Goal: Task Accomplishment & Management: Manage account settings

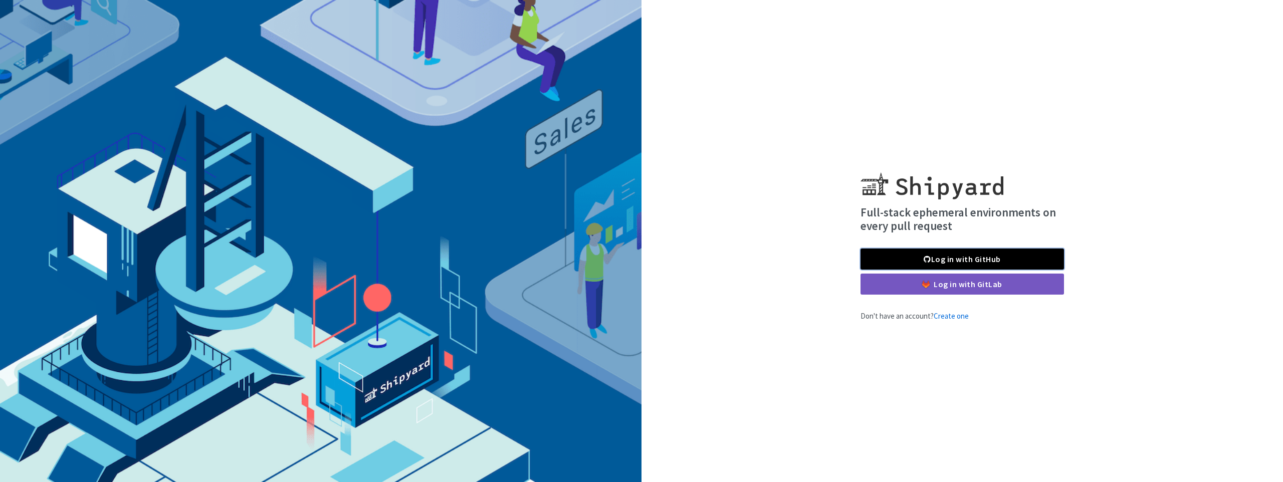
click at [936, 258] on link "Log in with GitHub" at bounding box center [961, 258] width 203 height 21
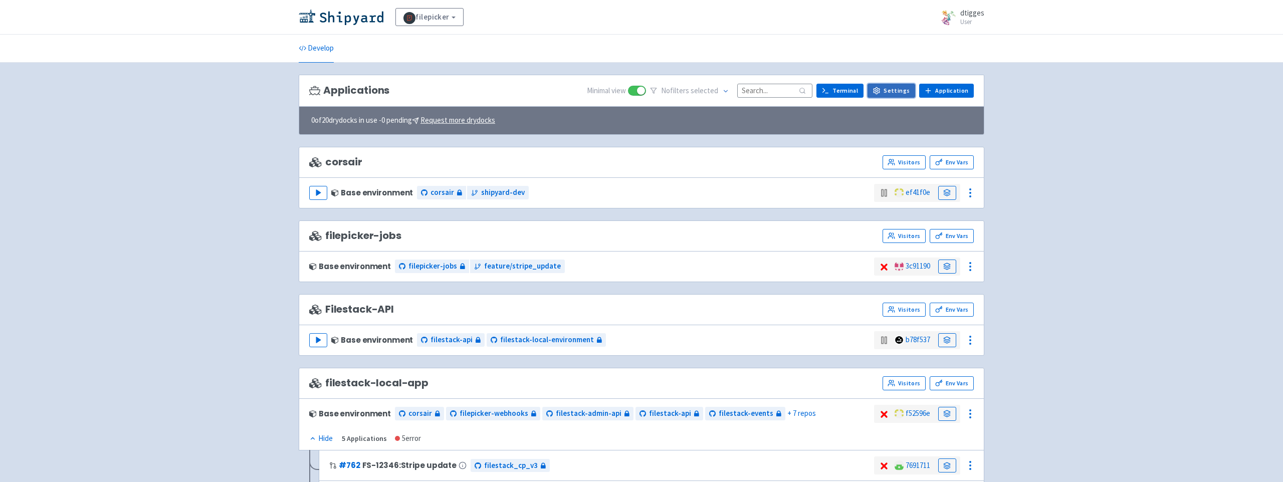
click at [903, 91] on link "Settings" at bounding box center [891, 91] width 48 height 14
click at [406, 17] on span at bounding box center [409, 18] width 12 height 12
click at [971, 11] on span "dtigges" at bounding box center [972, 13] width 24 height 10
